Goal: Information Seeking & Learning: Stay updated

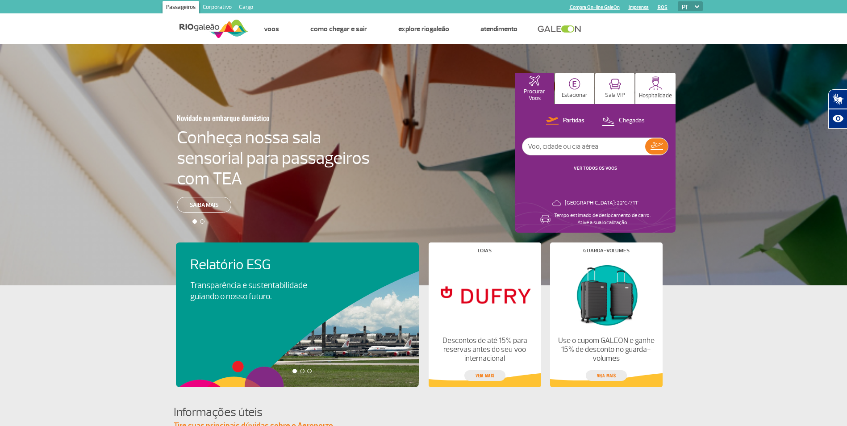
click at [585, 147] on input "text" at bounding box center [583, 146] width 123 height 17
type input "gol"
click at [585, 79] on button "Estacionar" at bounding box center [574, 88] width 39 height 31
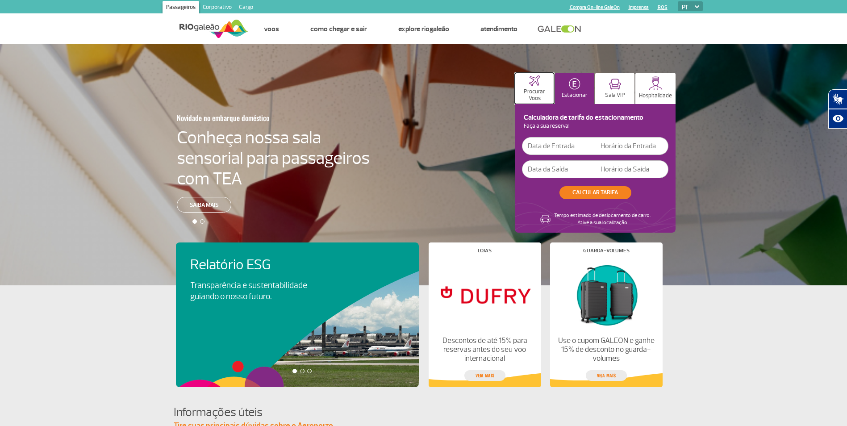
click at [534, 91] on p "Procurar Voos" at bounding box center [534, 94] width 30 height 13
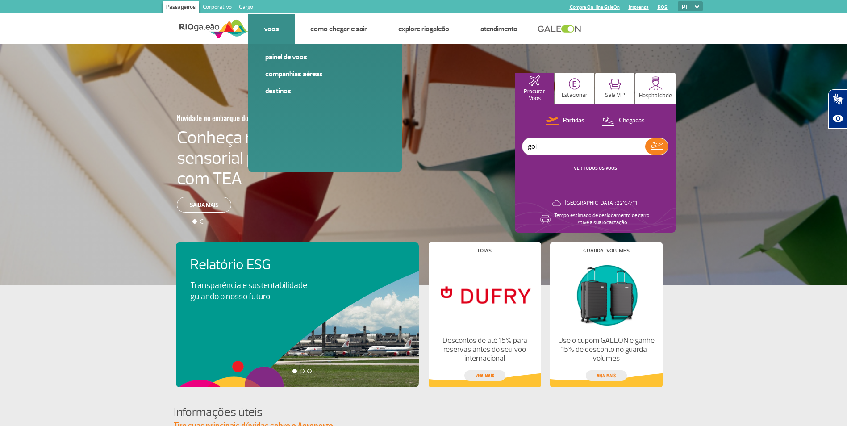
click at [287, 55] on link "Painel de voos" at bounding box center [325, 57] width 120 height 10
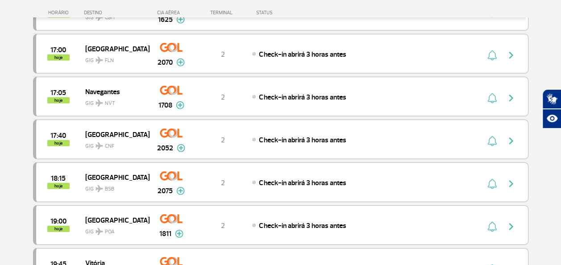
scroll to position [1384, 0]
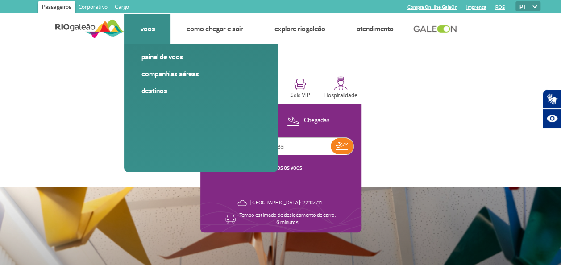
click at [153, 37] on li "Voos Painel de voos Companhias Aéreas Destinos" at bounding box center [147, 29] width 46 height 30
click at [149, 53] on link "Painel de voos" at bounding box center [201, 57] width 120 height 10
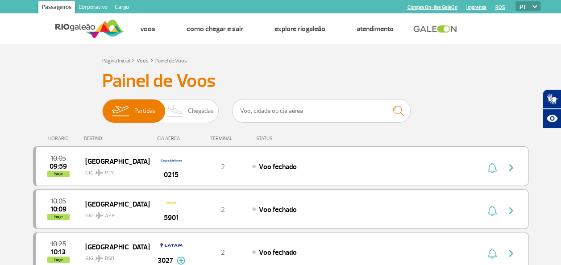
drag, startPoint x: 487, startPoint y: 83, endPoint x: 501, endPoint y: 98, distance: 21.2
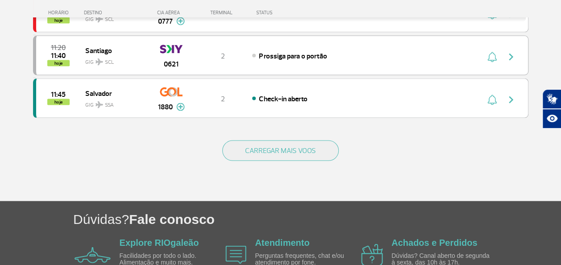
scroll to position [933, 0]
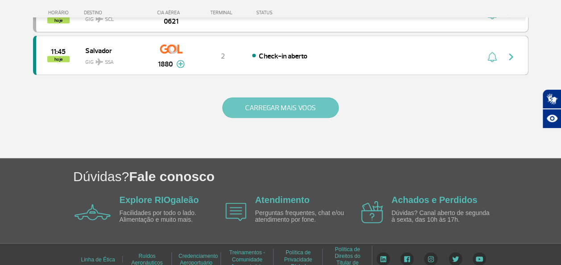
click at [260, 100] on button "CARREGAR MAIS VOOS" at bounding box center [280, 108] width 117 height 21
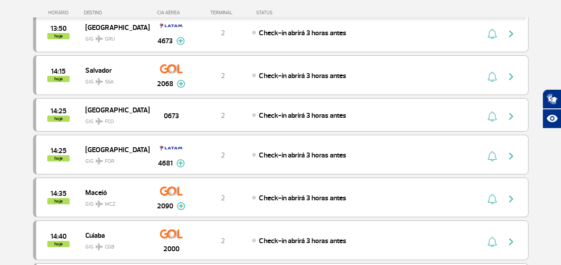
scroll to position [1772, 0]
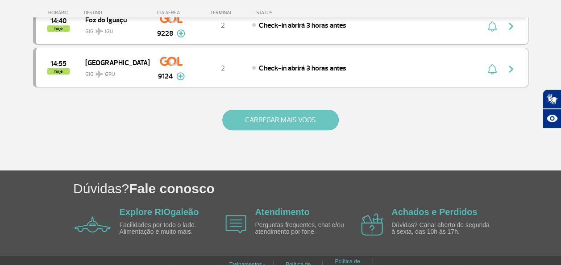
click at [270, 110] on button "CARREGAR MAIS VOOS" at bounding box center [280, 120] width 117 height 21
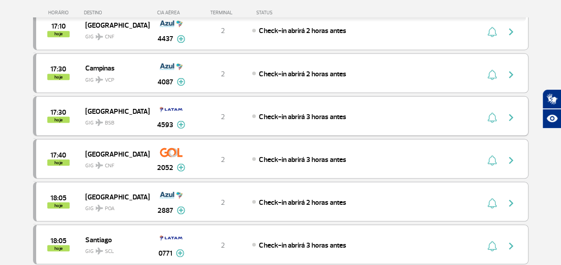
scroll to position [2618, 0]
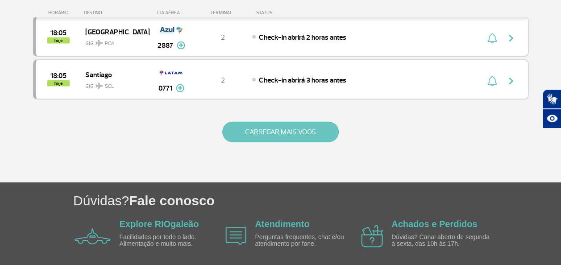
click at [269, 122] on button "CARREGAR MAIS VOOS" at bounding box center [280, 132] width 117 height 21
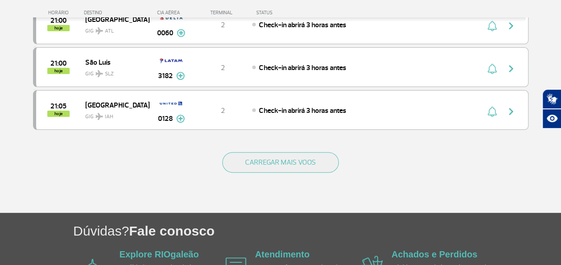
scroll to position [3463, 0]
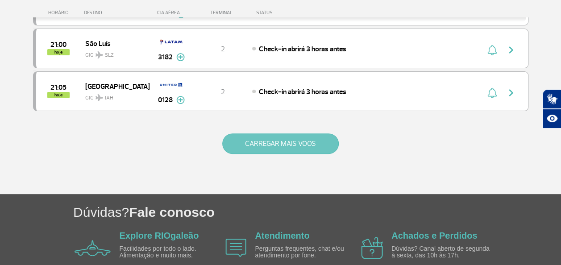
click at [294, 134] on button "CARREGAR MAIS VOOS" at bounding box center [280, 144] width 117 height 21
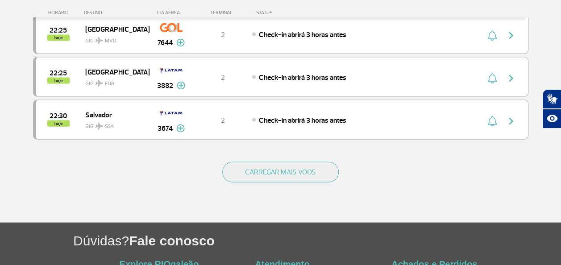
scroll to position [4309, 0]
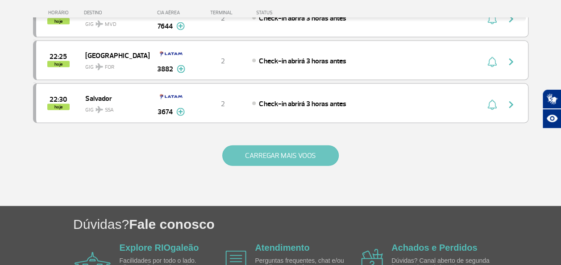
click at [286, 146] on button "CARREGAR MAIS VOOS" at bounding box center [280, 156] width 117 height 21
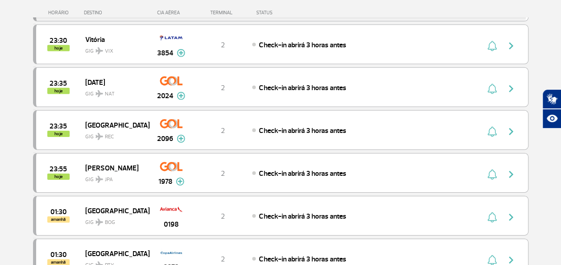
scroll to position [5154, 0]
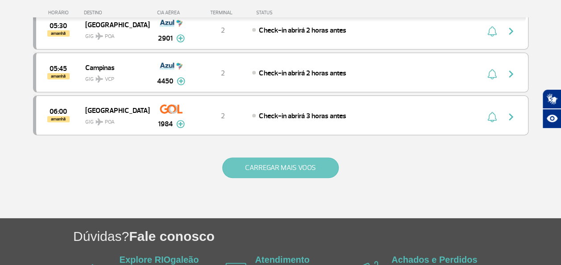
click at [274, 158] on button "CARREGAR MAIS VOOS" at bounding box center [280, 168] width 117 height 21
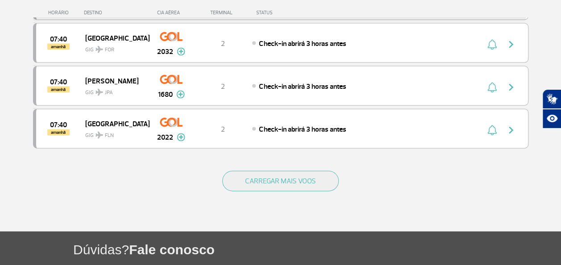
scroll to position [6000, 0]
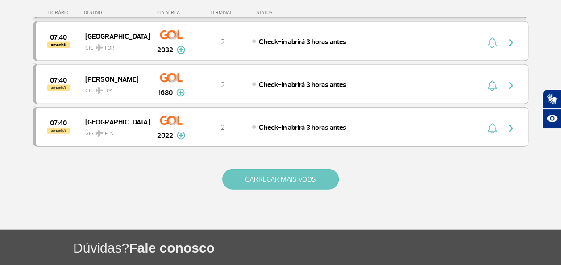
click at [282, 169] on button "CARREGAR MAIS VOOS" at bounding box center [280, 179] width 117 height 21
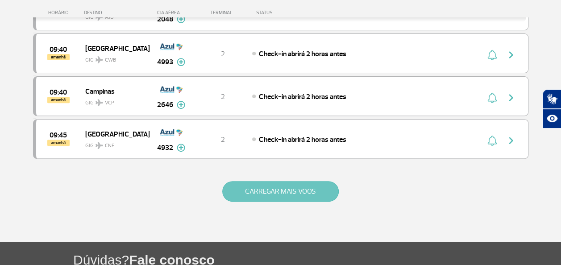
click at [280, 181] on button "CARREGAR MAIS VOOS" at bounding box center [280, 191] width 117 height 21
